Goal: Transaction & Acquisition: Purchase product/service

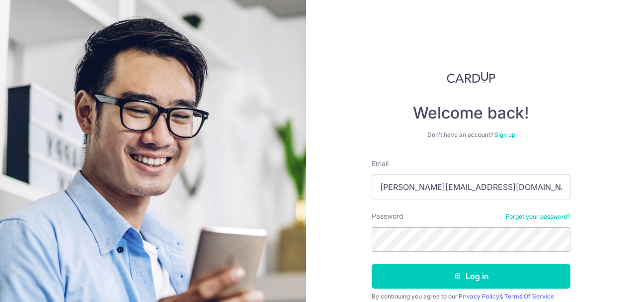
click at [440, 219] on div "Password Forgot your password?" at bounding box center [470, 232] width 199 height 41
click at [371, 264] on button "Log in" at bounding box center [470, 276] width 199 height 25
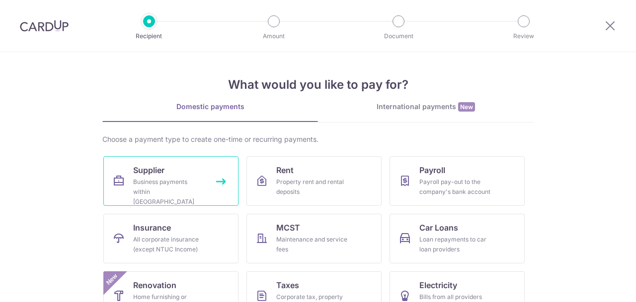
click at [201, 176] on link "Supplier Business payments within Singapore" at bounding box center [170, 181] width 135 height 50
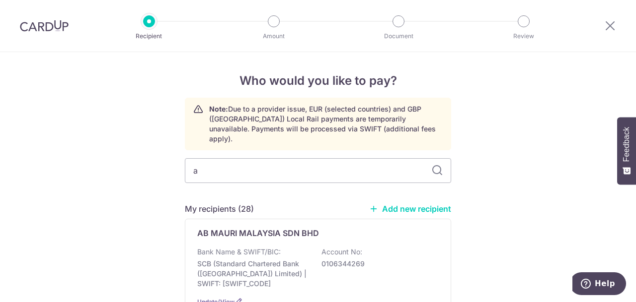
type input "ab"
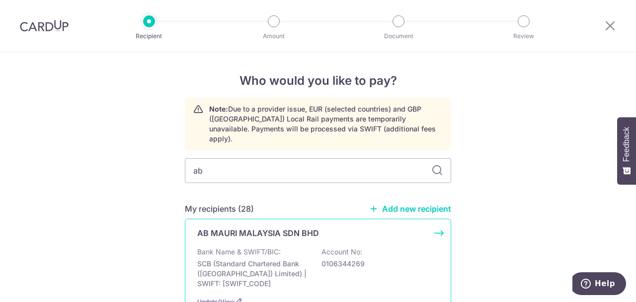
click at [306, 232] on div "AB MAURI MALAYSIA SDN BHD Bank Name & SWIFT/BIC: SCB (Standard Chartered Bank (…" at bounding box center [318, 267] width 266 height 97
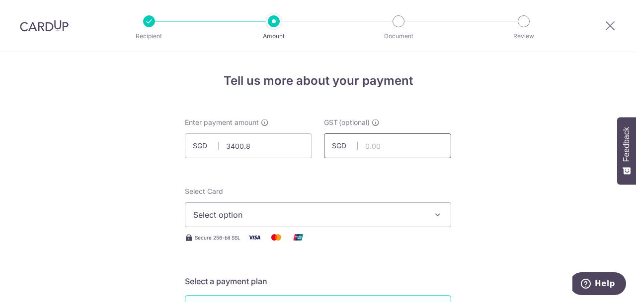
type input "3,400.80"
click at [257, 213] on span "Select option" at bounding box center [308, 215] width 231 height 12
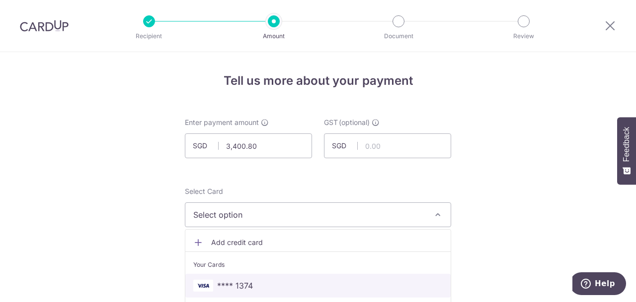
click at [341, 283] on span "**** 1374" at bounding box center [317, 286] width 249 height 12
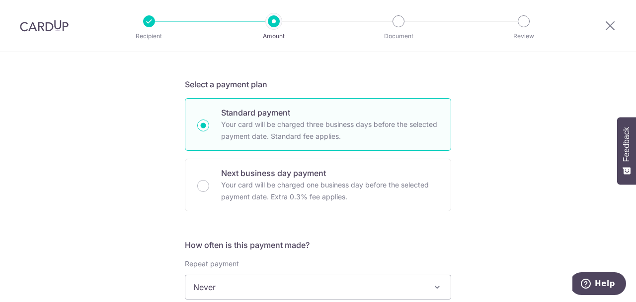
scroll to position [378, 0]
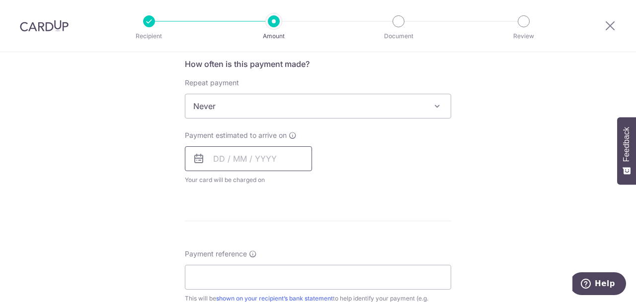
click at [259, 155] on input "text" at bounding box center [248, 158] width 127 height 25
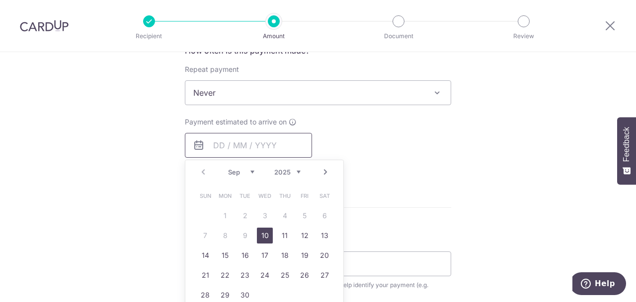
scroll to position [392, 0]
click at [267, 236] on link "10" at bounding box center [265, 235] width 16 height 16
type input "[DATE]"
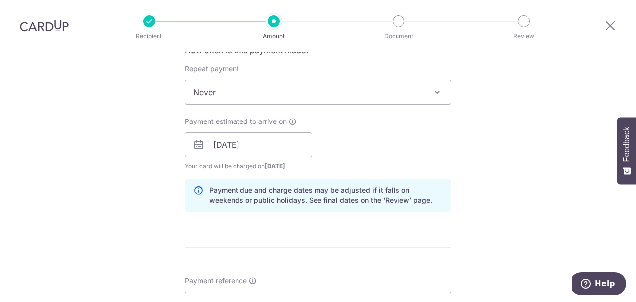
click at [448, 155] on div "Payment estimated to arrive on 10/09/2025 Prev Next Sep Oct Nov Dec 2025 2026 2…" at bounding box center [318, 144] width 278 height 55
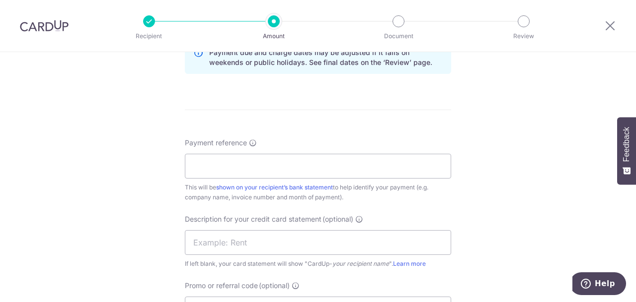
scroll to position [531, 0]
click at [377, 169] on input "Payment reference" at bounding box center [318, 165] width 266 height 25
type input "NEWPENGHIANG JUL25"
click at [339, 247] on input "text" at bounding box center [318, 241] width 266 height 25
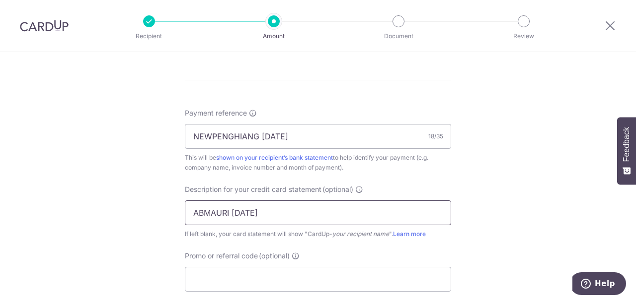
scroll to position [606, 0]
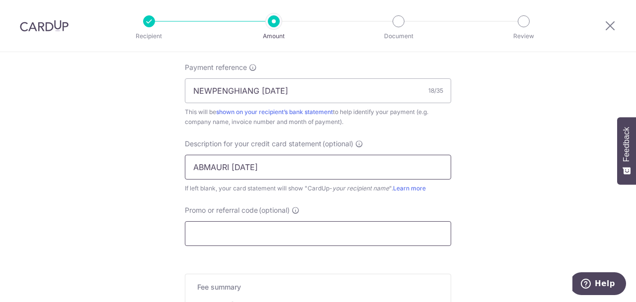
type input "ABMAURI JUL25"
click at [247, 243] on input "Promo or referral code (optional)" at bounding box center [318, 233] width 266 height 25
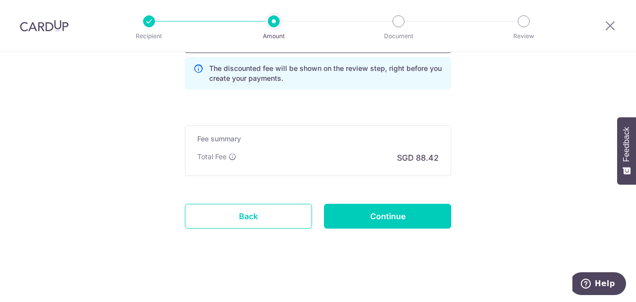
scroll to position [800, 0]
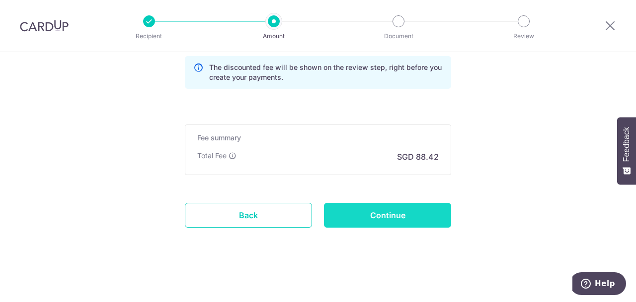
type input "THOMAS179"
click at [377, 220] on input "Continue" at bounding box center [387, 215] width 127 height 25
type input "Create Schedule"
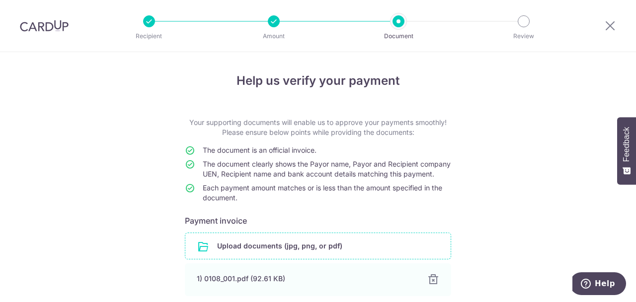
scroll to position [95, 0]
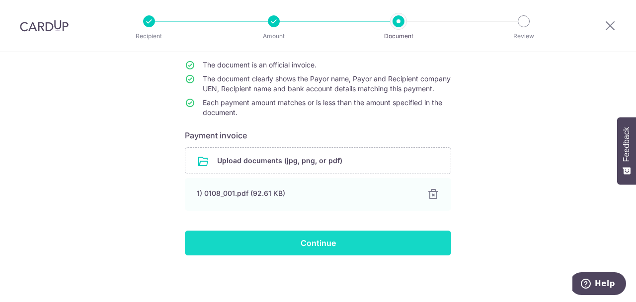
click at [347, 242] on input "Continue" at bounding box center [318, 243] width 266 height 25
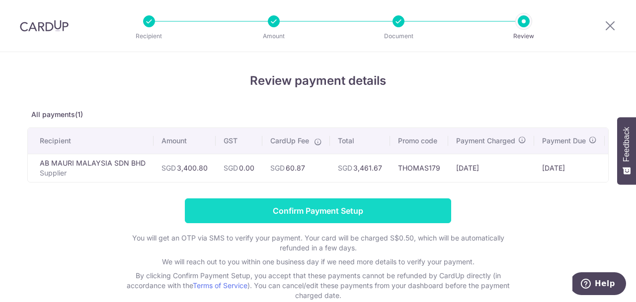
click at [328, 218] on input "Confirm Payment Setup" at bounding box center [318, 211] width 266 height 25
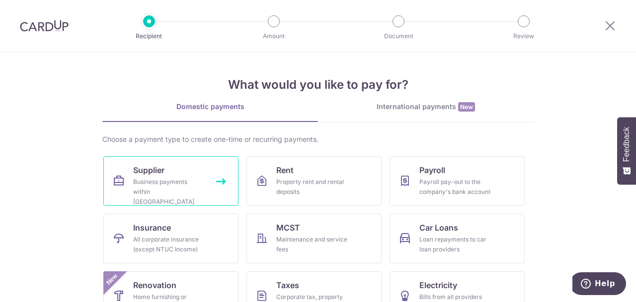
click at [193, 181] on div "Business payments within Singapore" at bounding box center [169, 192] width 72 height 30
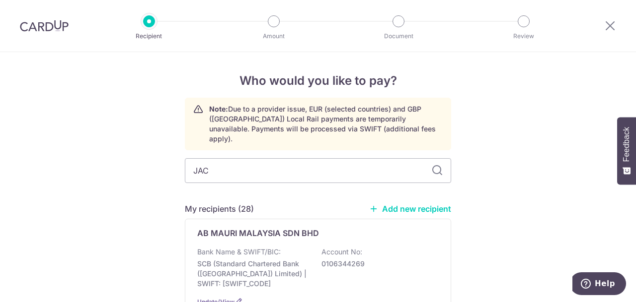
type input "JACK"
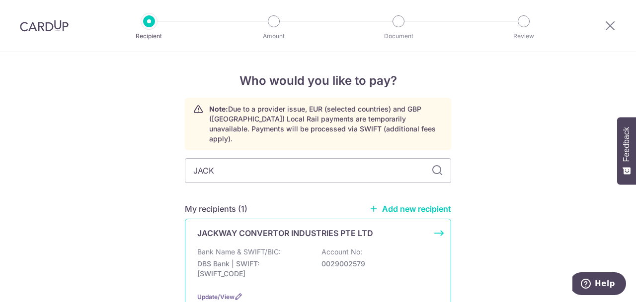
click at [285, 227] on p "JACKWAY CONVERTOR INDUSTRIES PTE LTD" at bounding box center [285, 233] width 176 height 12
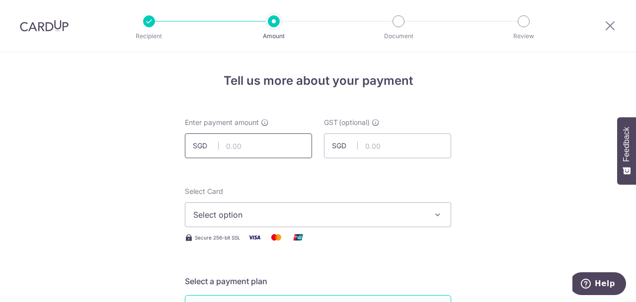
click at [230, 143] on input "text" at bounding box center [248, 146] width 127 height 25
type input "4,202.28"
click at [236, 208] on button "Select option" at bounding box center [318, 215] width 266 height 25
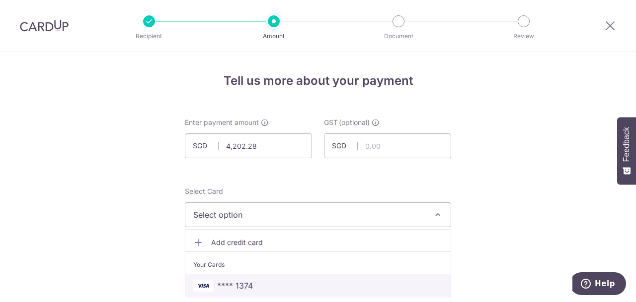
click at [237, 283] on span "**** 1374" at bounding box center [235, 286] width 36 height 12
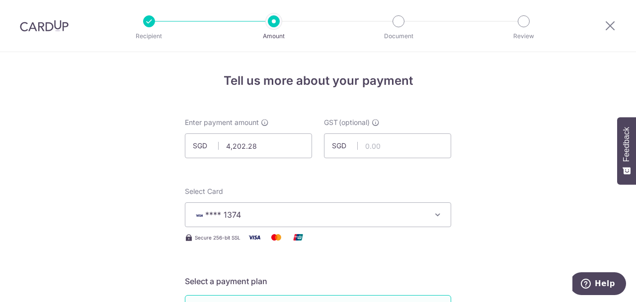
click at [412, 228] on div "Select Card **** 1374 Add credit card Your Cards **** 1374 **** 1009 Secure 256…" at bounding box center [318, 215] width 266 height 57
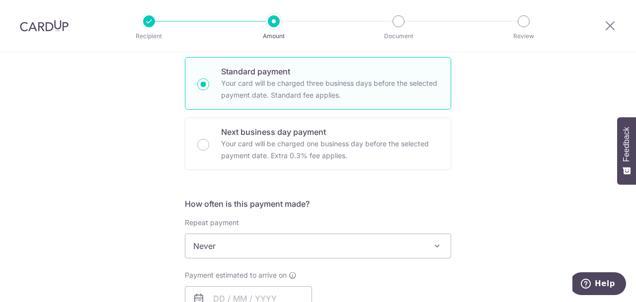
scroll to position [448, 0]
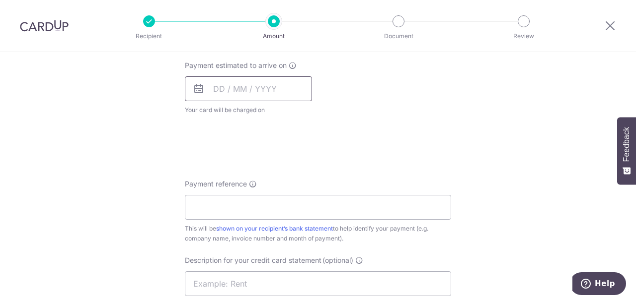
click at [245, 95] on input "text" at bounding box center [248, 88] width 127 height 25
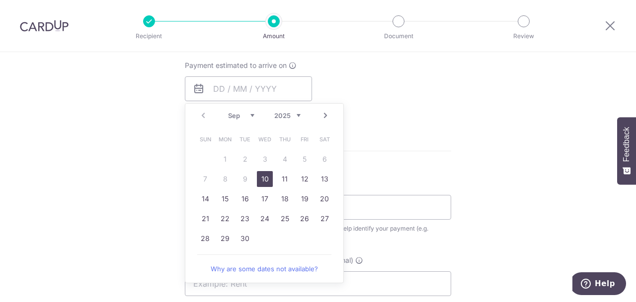
click at [263, 177] on link "10" at bounding box center [265, 179] width 16 height 16
type input "[DATE]"
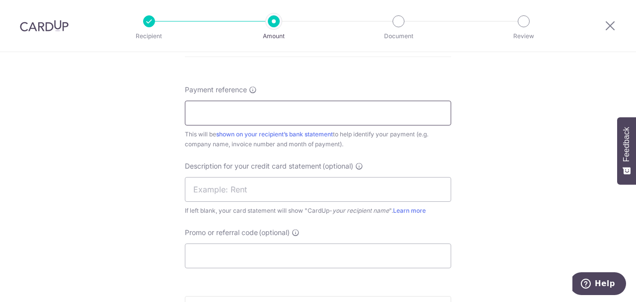
scroll to position [578, 0]
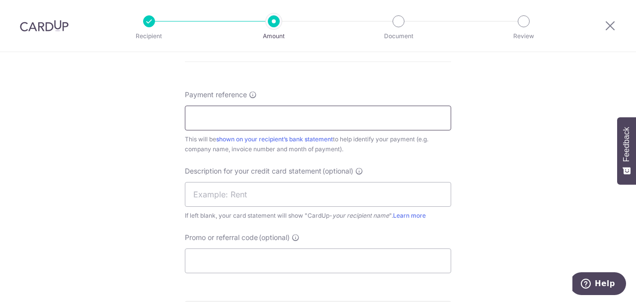
click at [292, 127] on input "Payment reference" at bounding box center [318, 118] width 266 height 25
type input "NEWPENGHIANG JUL25"
click at [323, 190] on input "text" at bounding box center [318, 194] width 266 height 25
type input "JACKWAY JUL25"
click at [317, 269] on input "Promo or referral code (optional)" at bounding box center [318, 261] width 266 height 25
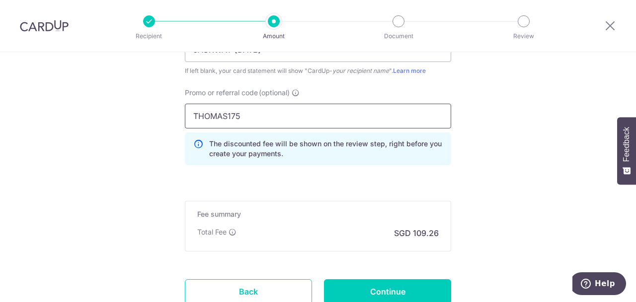
scroll to position [757, 0]
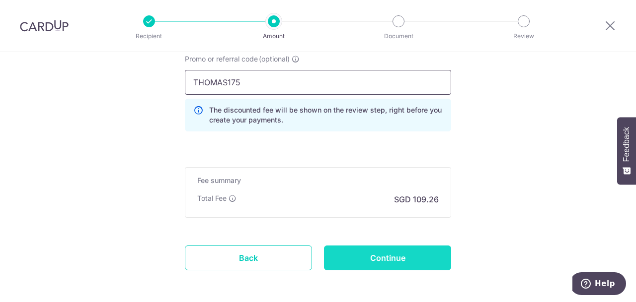
type input "THOMAS175"
click at [419, 254] on input "Continue" at bounding box center [387, 258] width 127 height 25
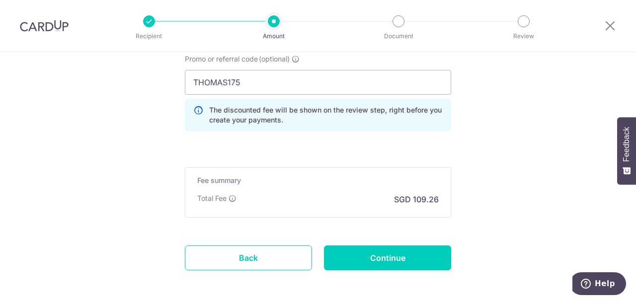
type input "Create Schedule"
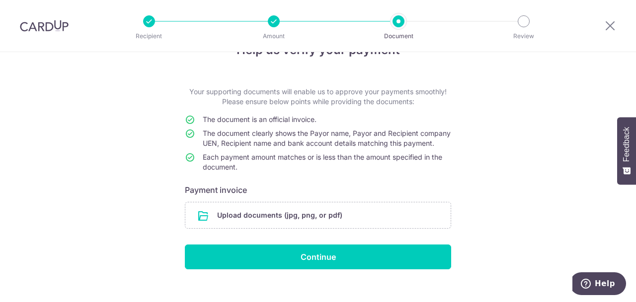
scroll to position [55, 0]
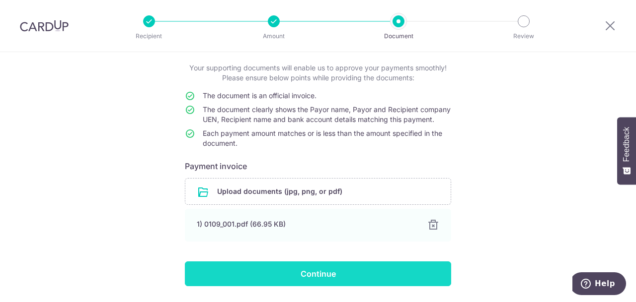
click at [315, 287] on input "Continue" at bounding box center [318, 274] width 266 height 25
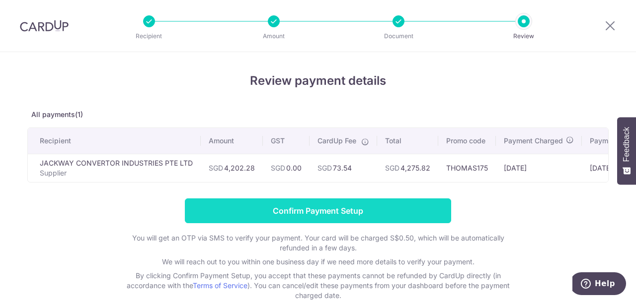
click at [360, 214] on input "Confirm Payment Setup" at bounding box center [318, 211] width 266 height 25
